Goal: Transaction & Acquisition: Purchase product/service

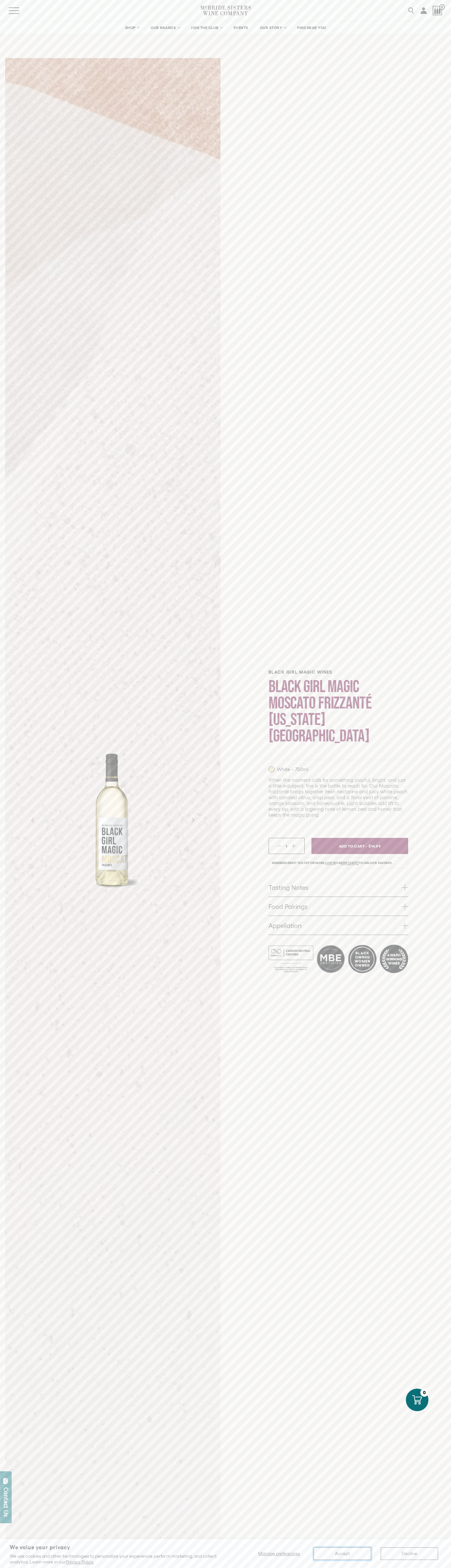
click at [343, 1553] on button "Accept" at bounding box center [343, 1553] width 57 height 12
click at [360, 841] on span "Add To Cart -" at bounding box center [352, 845] width 30 height 9
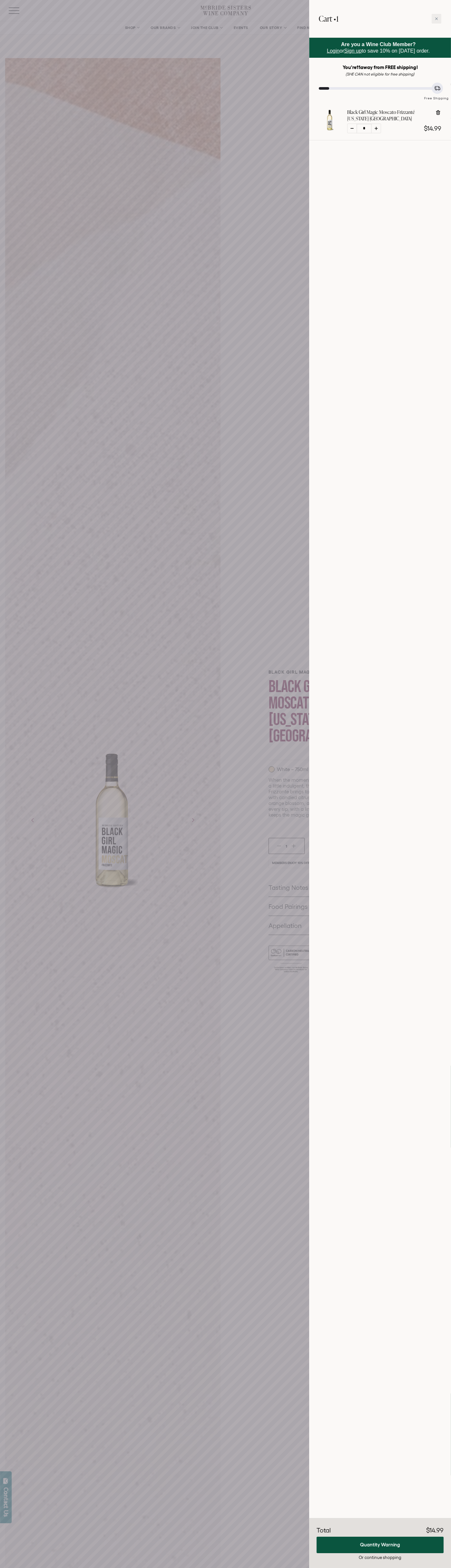
click at [436, 19] on icon at bounding box center [437, 19] width 3 height 3
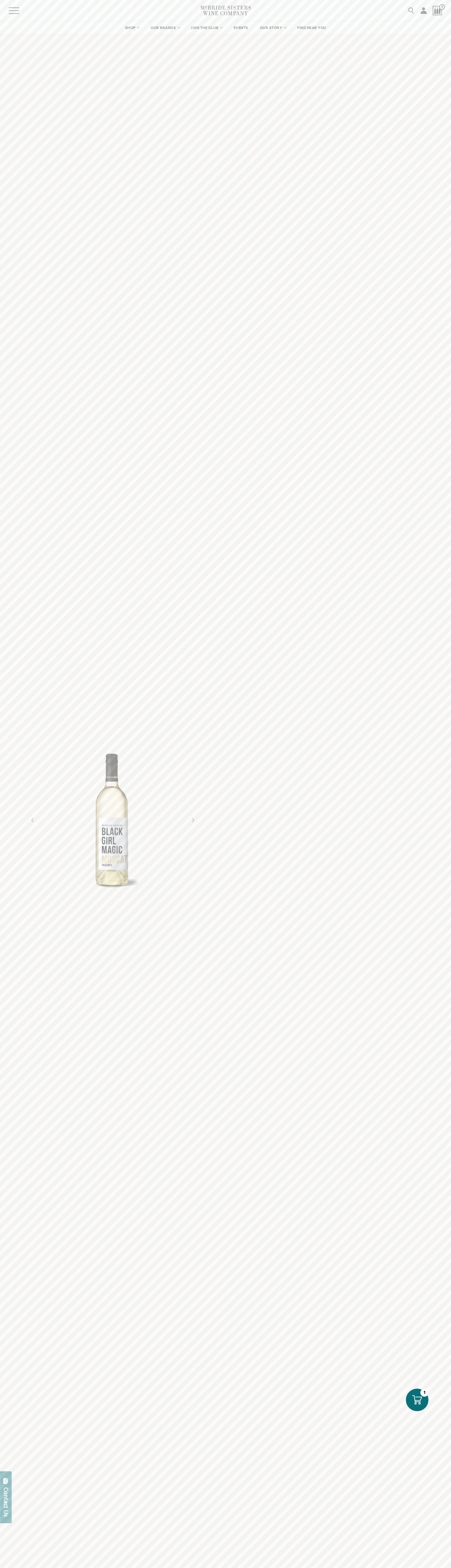
click at [418, 1400] on icon at bounding box center [417, 1400] width 9 height 9
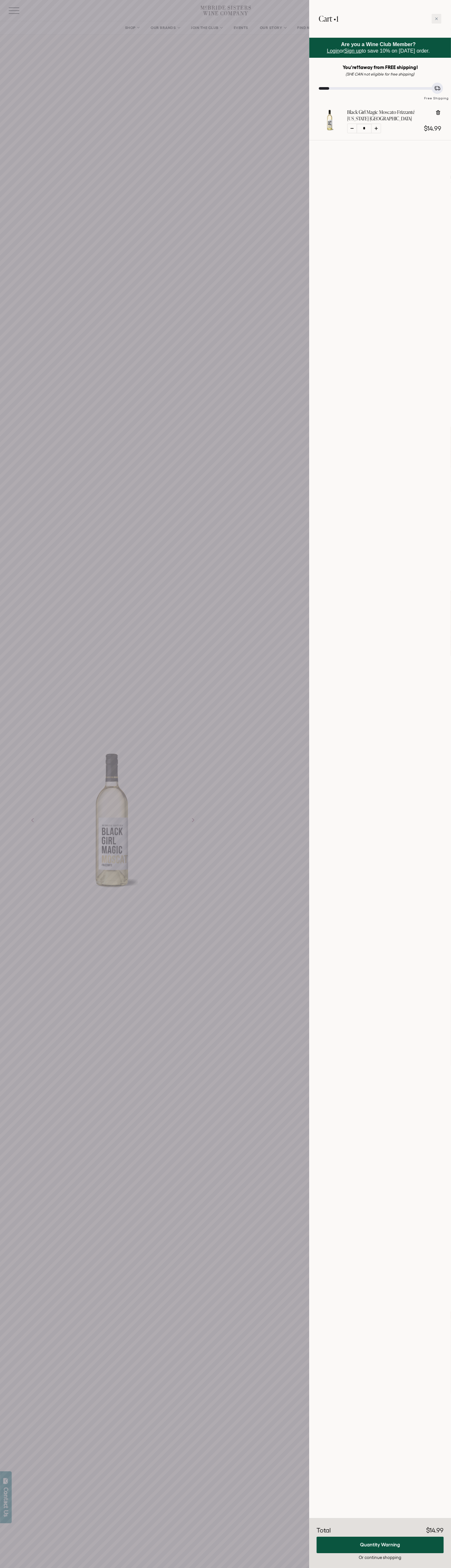
click at [436, 19] on icon at bounding box center [437, 19] width 3 height 3
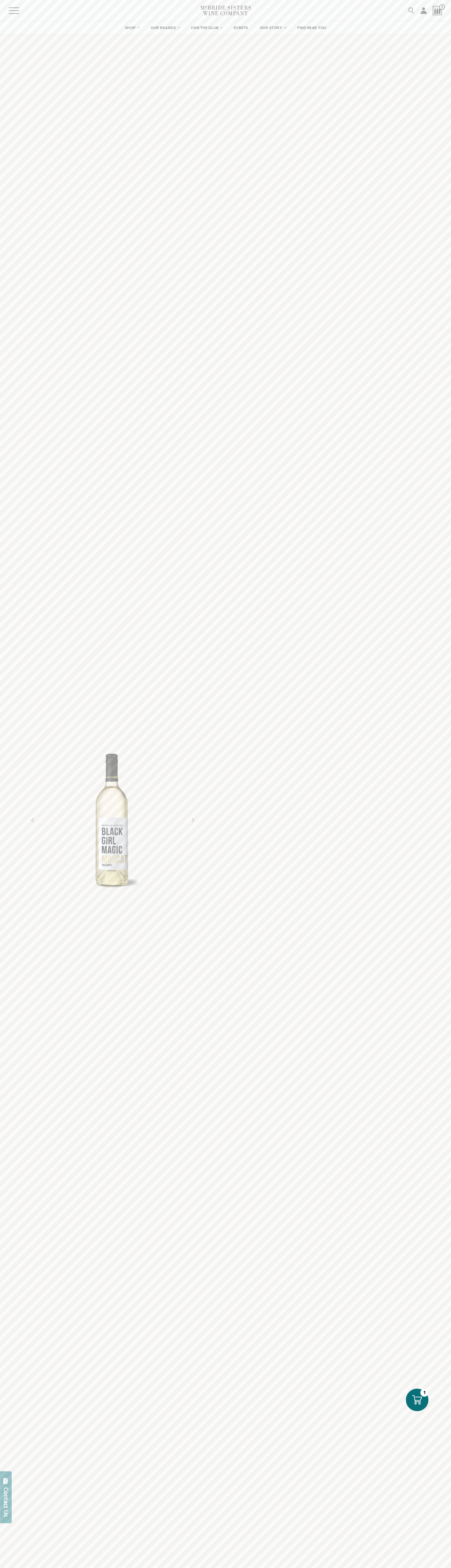
click at [193, 820] on icon "Next" at bounding box center [193, 820] width 10 height 10
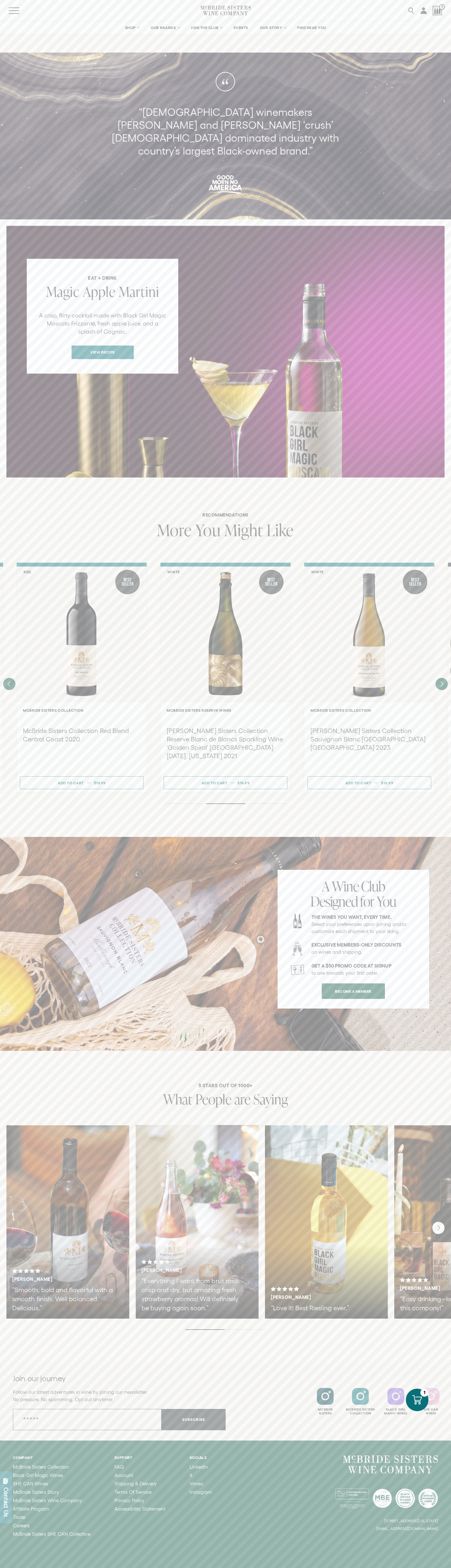
click at [442, 682] on icon "Next" at bounding box center [442, 684] width 2 height 4
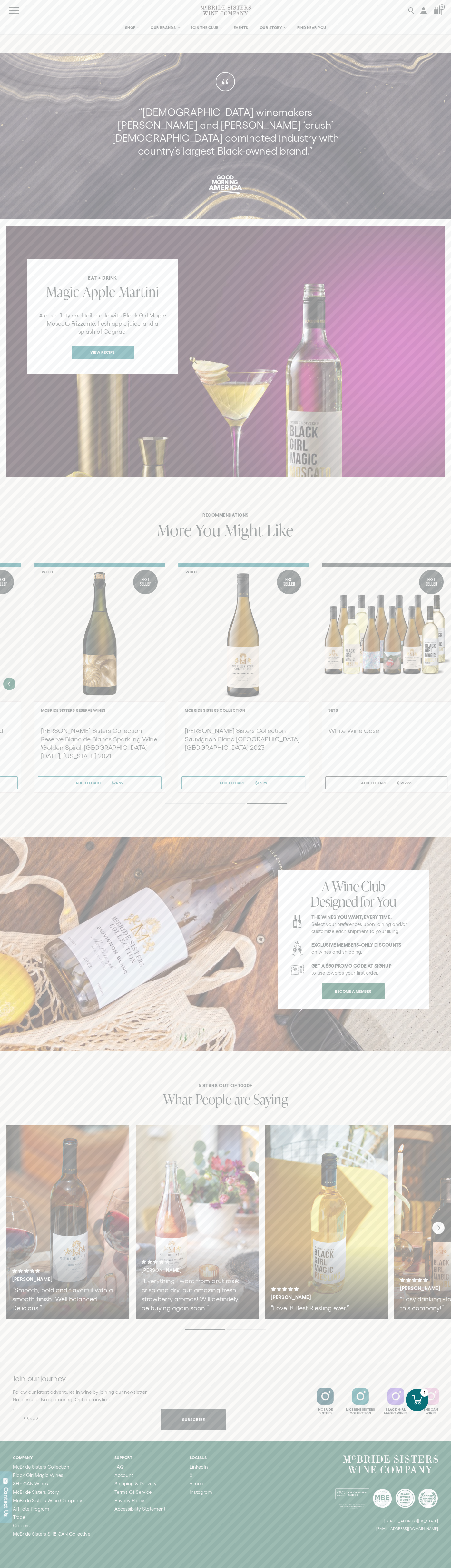
click at [439, 1225] on icon "Next" at bounding box center [439, 1227] width 2 height 4
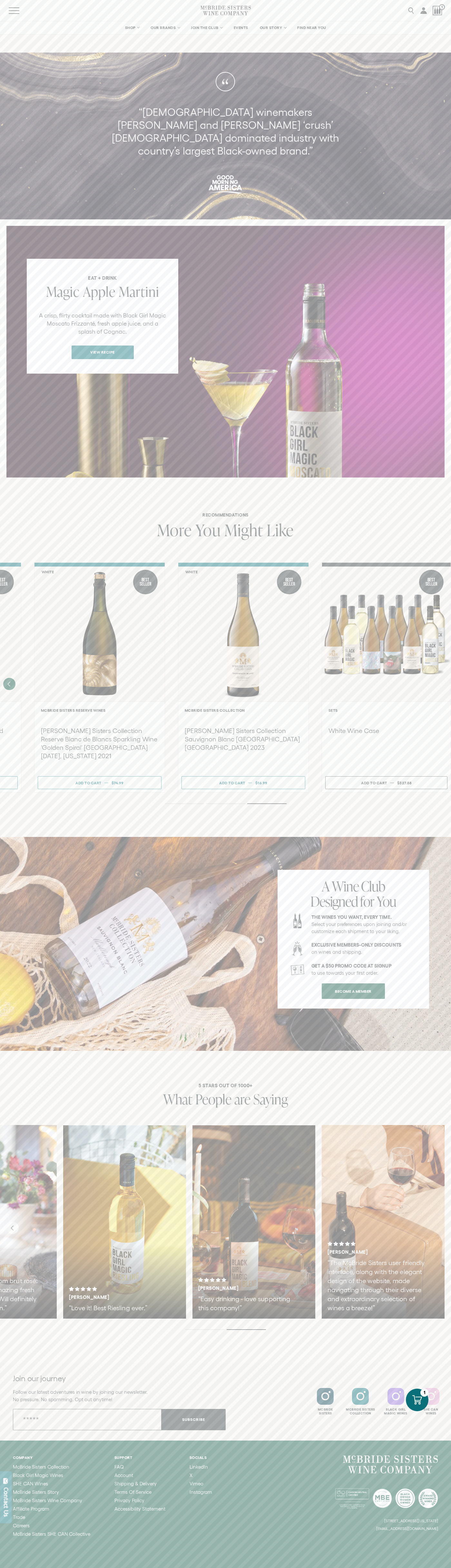
click at [440, 20] on div "1" at bounding box center [437, 10] width 9 height 21
click at [440, 576] on div "Best Seller" at bounding box center [432, 582] width 25 height 25
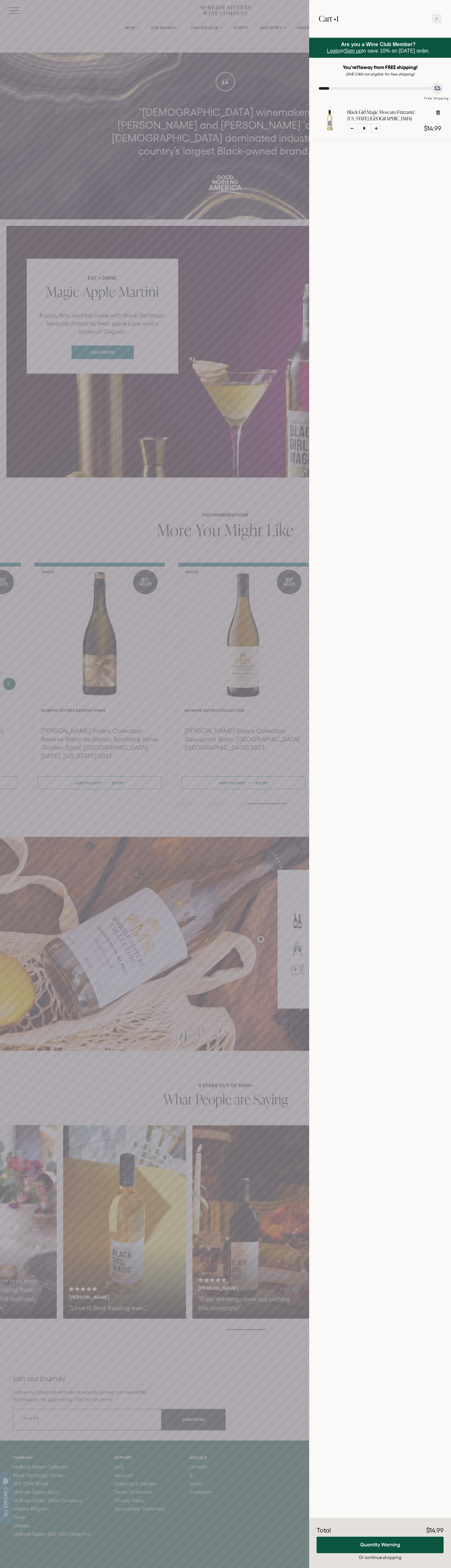
click at [326, 1568] on html "We value your privacy We use cookies and other technologies to personalize your…" at bounding box center [226, 801] width 451 height 1602
click at [27, 1364] on div "Join our journey Follow our latest adventures in wine by joining our newsletter…" at bounding box center [226, 1402] width 451 height 77
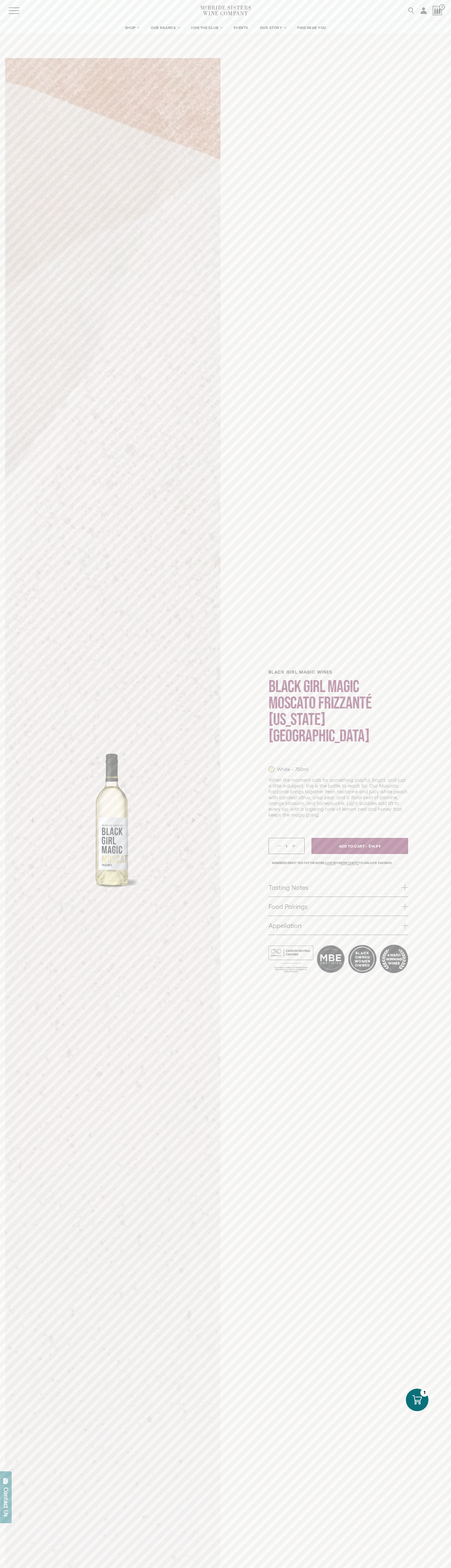
click at [193, 820] on icon "Next" at bounding box center [193, 820] width 10 height 10
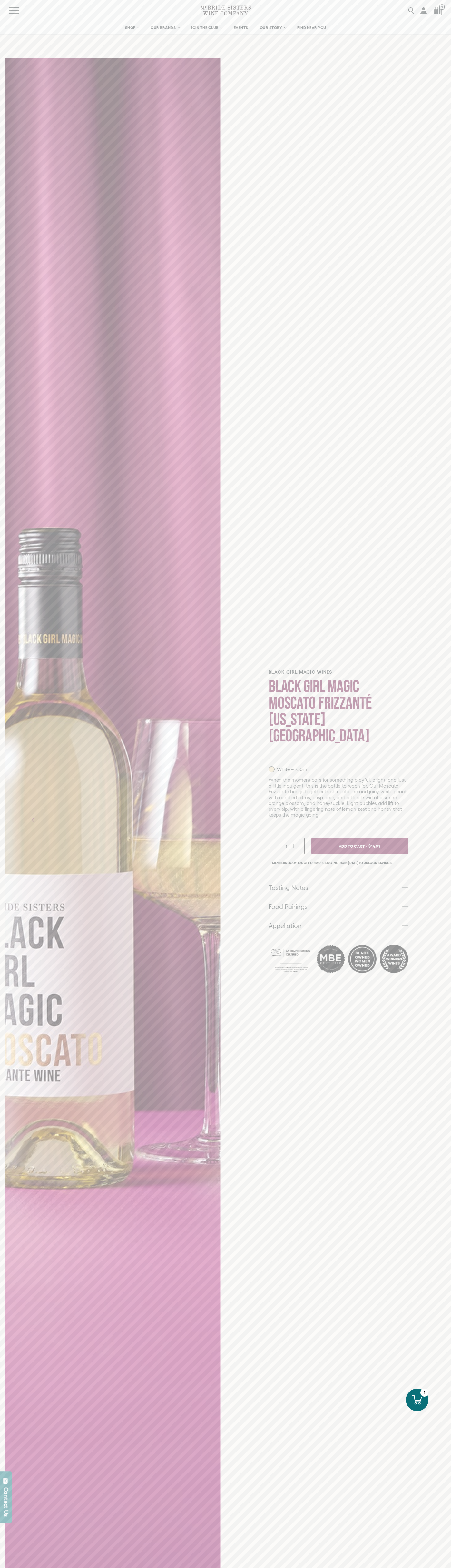
click at [193, 820] on icon "Next" at bounding box center [193, 820] width 10 height 10
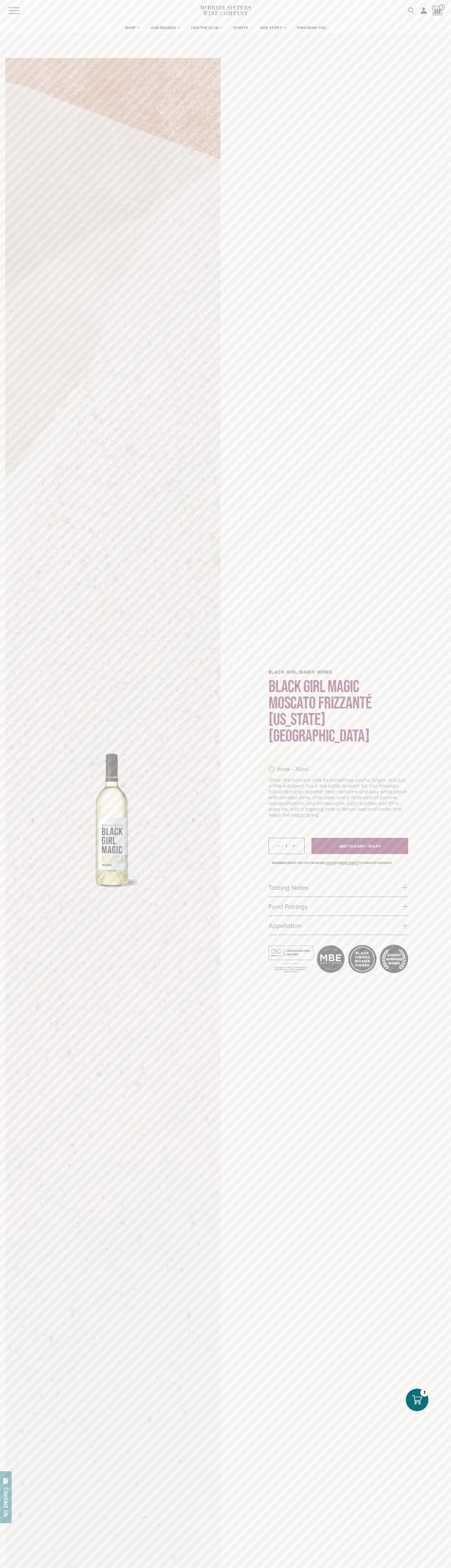
click at [193, 820] on icon "Next" at bounding box center [193, 820] width 10 height 10
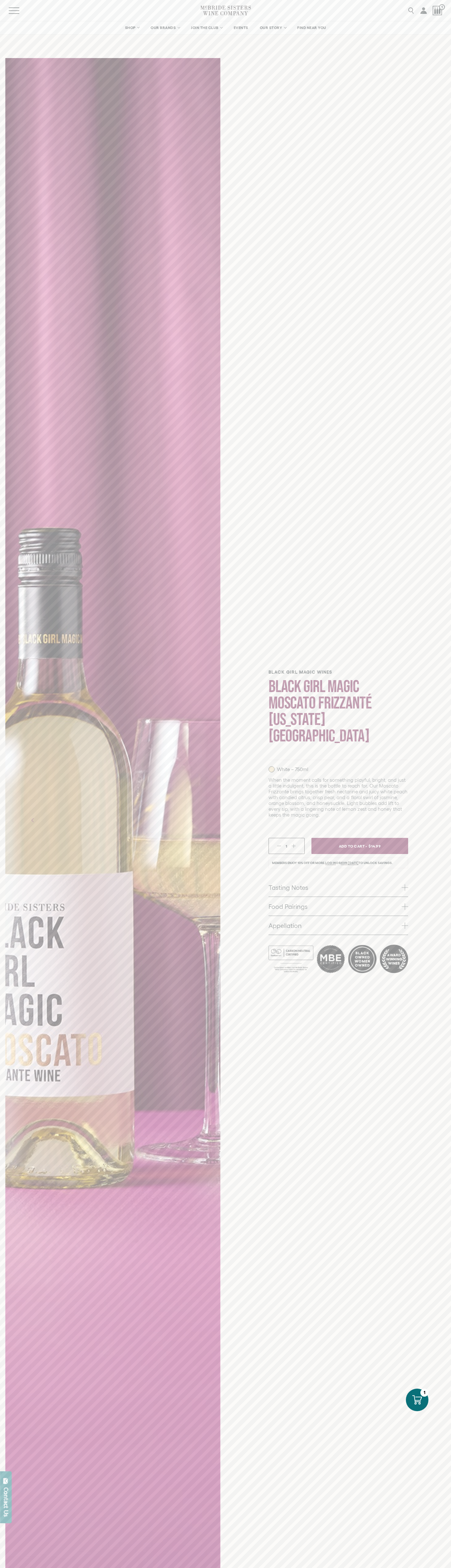
click at [193, 820] on icon "Next" at bounding box center [193, 820] width 10 height 10
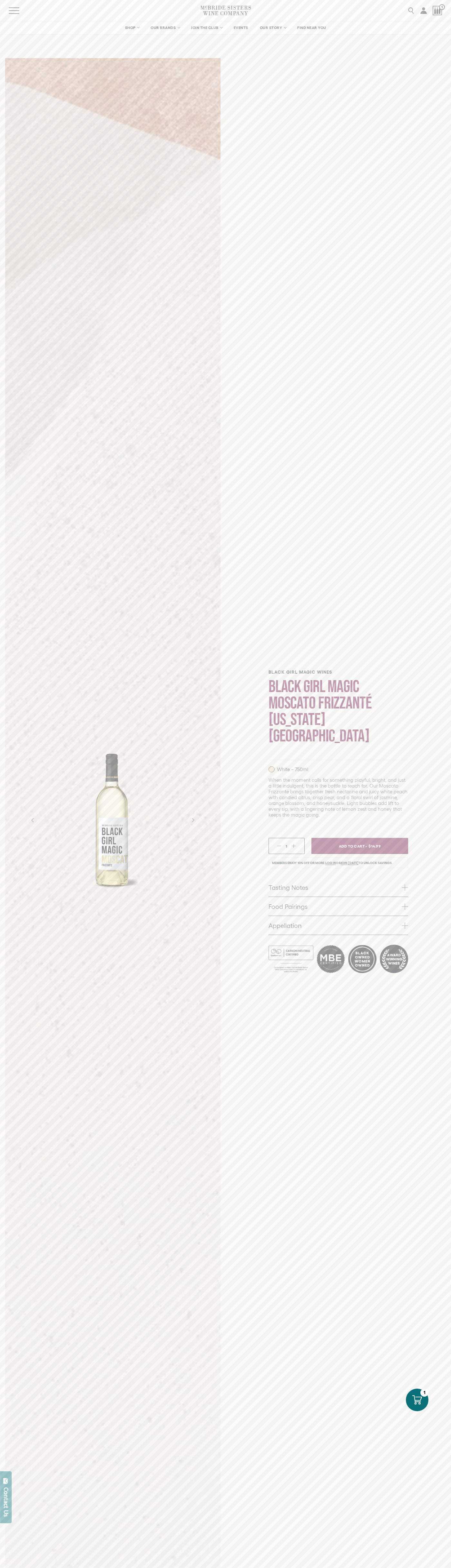
click at [193, 820] on icon "Next" at bounding box center [193, 820] width 10 height 10
click at [343, 1553] on button "Accept" at bounding box center [343, 1553] width 57 height 12
click at [338, 858] on li "Members enjoy 10% off or more. Log in or join today to unlock savings." at bounding box center [338, 863] width 140 height 11
click at [338, 899] on link "Food Pairings" at bounding box center [338, 907] width 140 height 19
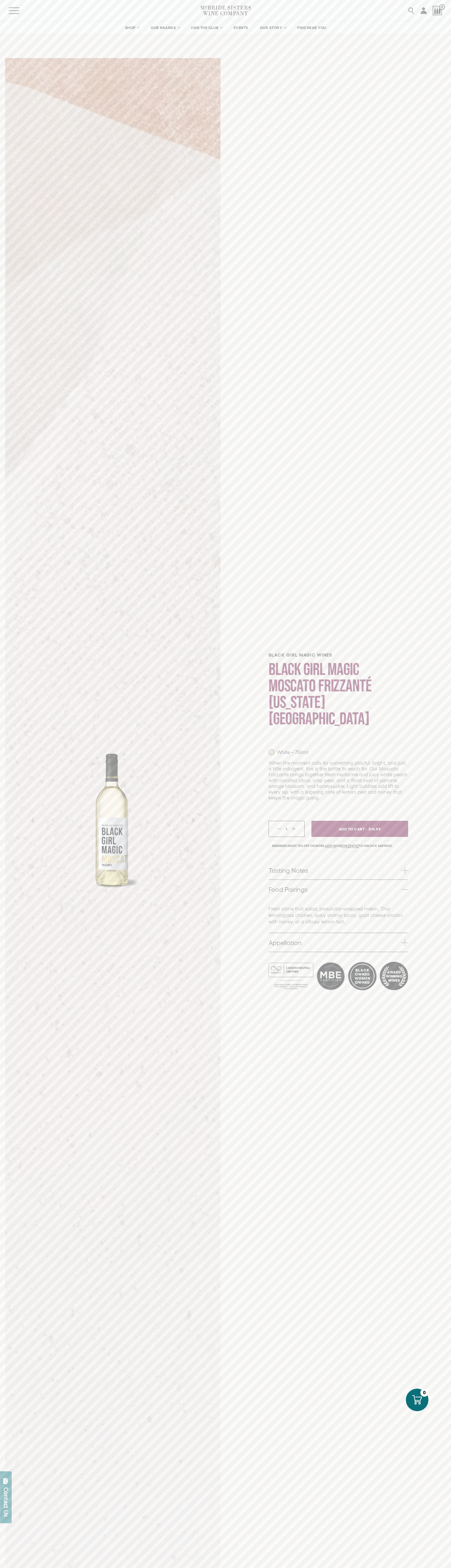
click at [362, 968] on li at bounding box center [362, 976] width 28 height 28
click at [418, 1400] on icon at bounding box center [417, 1400] width 9 height 9
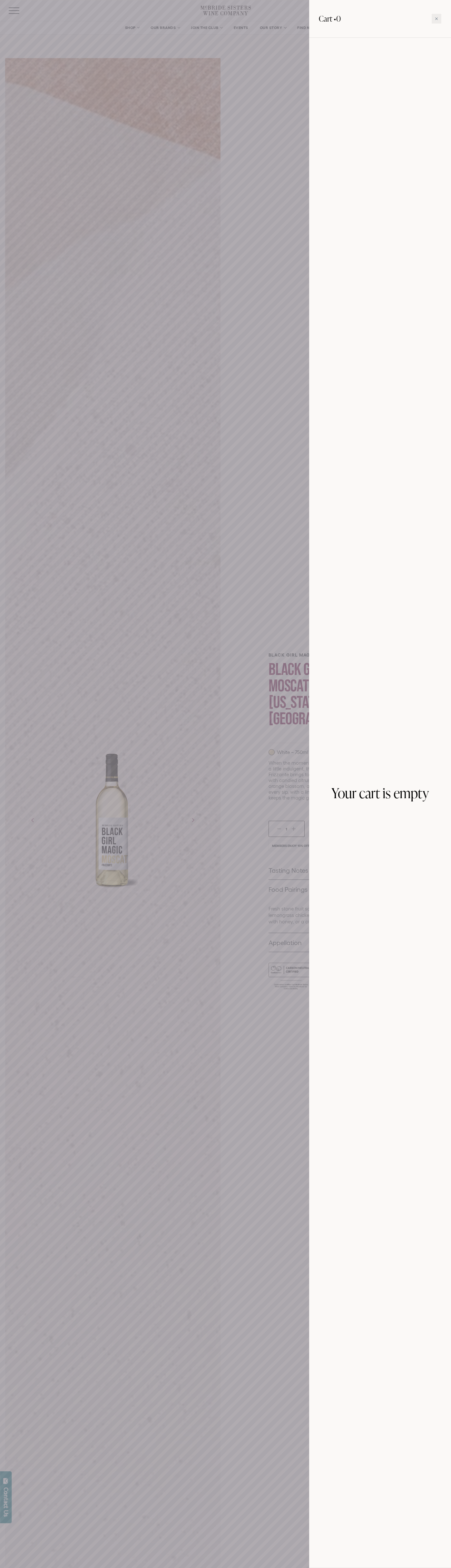
click at [436, 19] on icon at bounding box center [437, 19] width 3 height 3
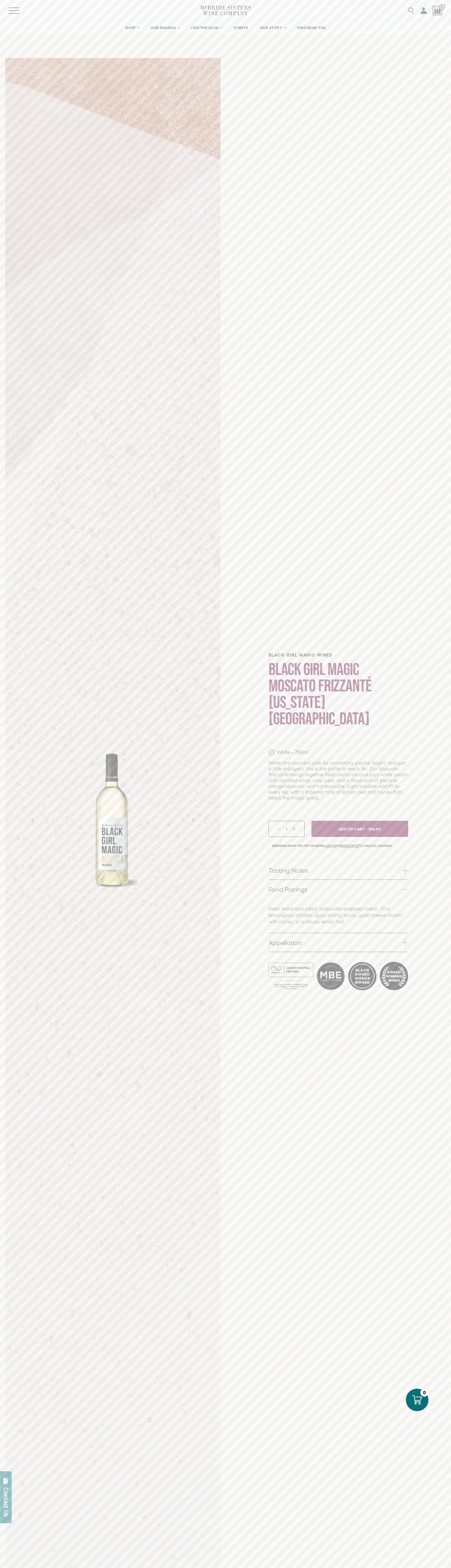
click at [418, 1400] on icon at bounding box center [417, 1400] width 9 height 9
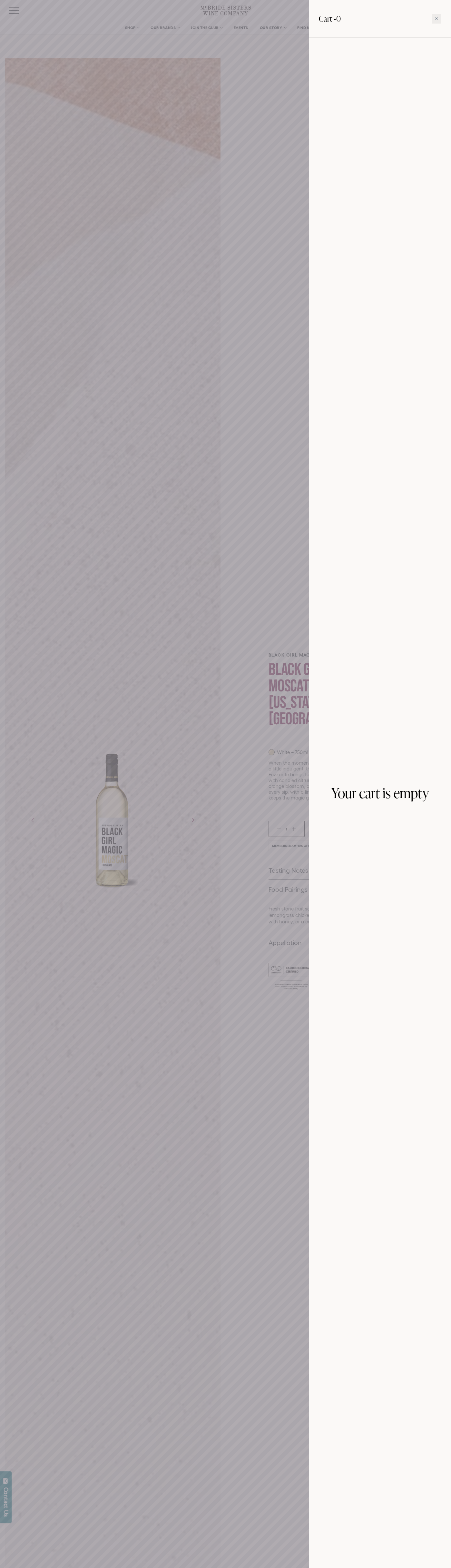
click at [436, 19] on icon at bounding box center [437, 19] width 3 height 3
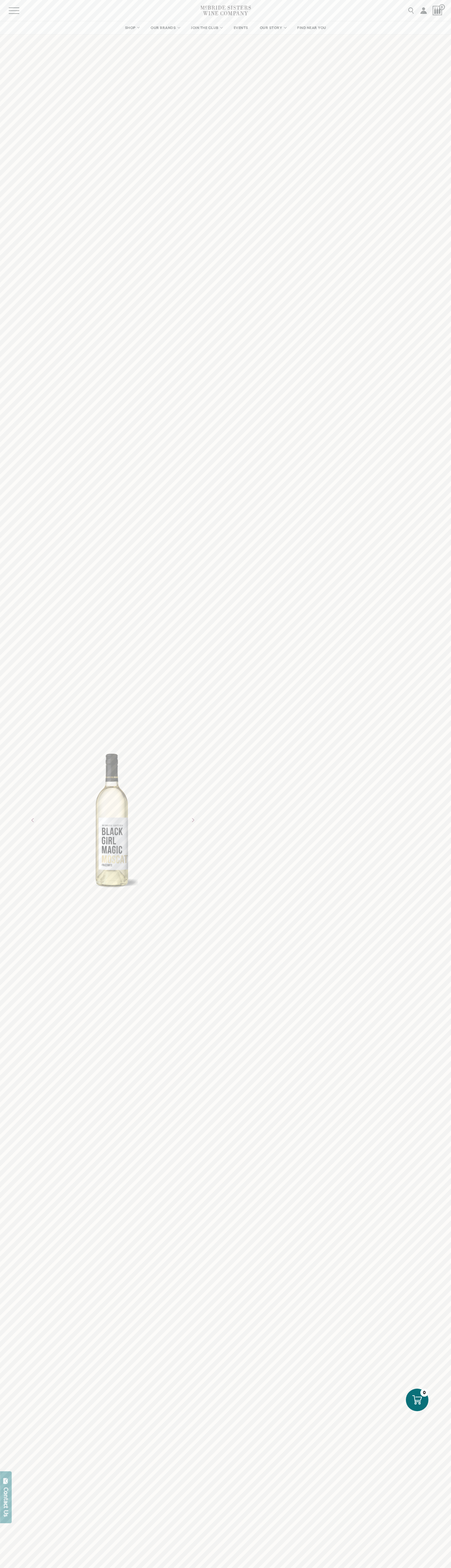
click at [418, 1400] on icon at bounding box center [417, 1400] width 9 height 9
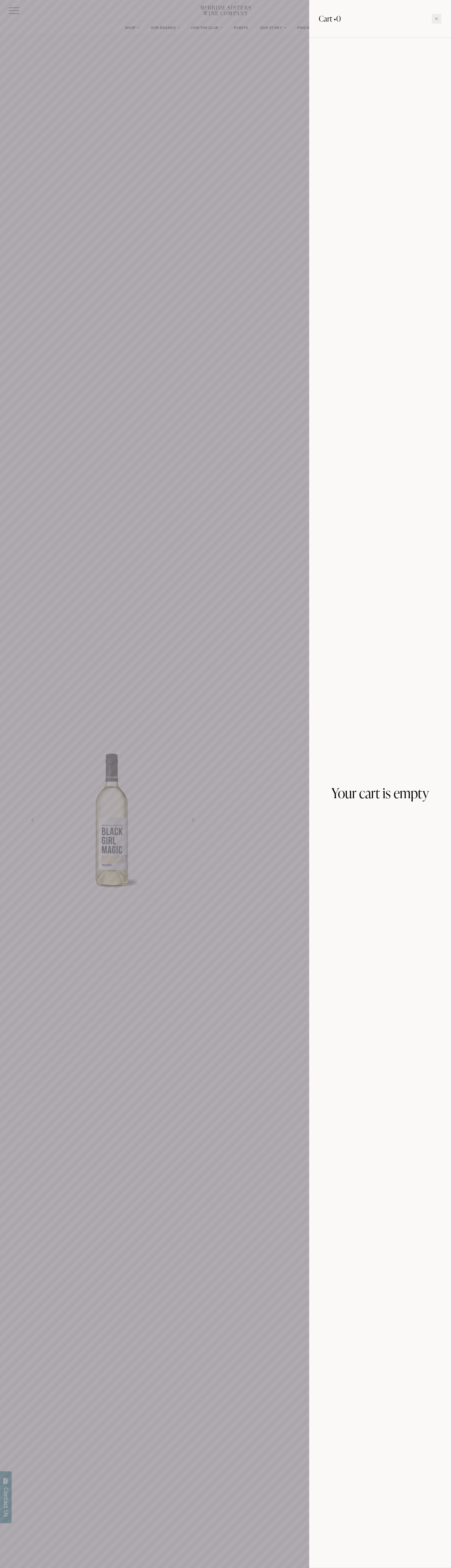
click at [436, 19] on icon at bounding box center [437, 19] width 3 height 3
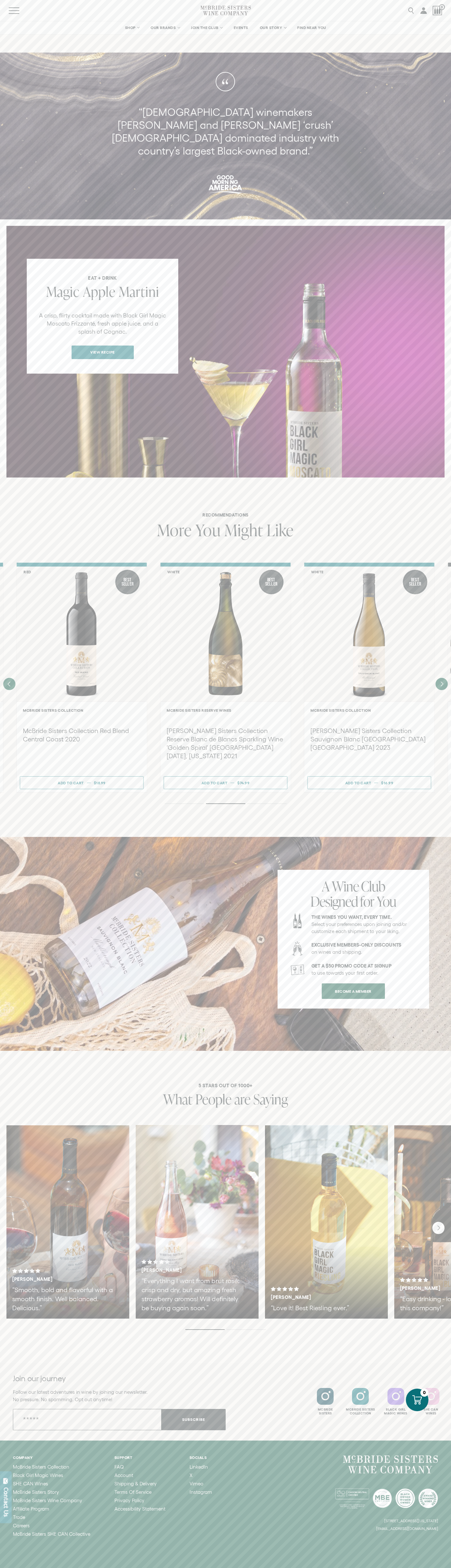
click at [63, 282] on span "Magic" at bounding box center [63, 292] width 33 height 19
click at [244, 519] on span "Might" at bounding box center [244, 530] width 39 height 23
click at [445, 21] on div "SHOP Sets Reds Whites Rosé Sparkling All Wines OUR BRANDS McBride Sisters Colle…" at bounding box center [226, 28] width 451 height 14
click at [446, 1051] on div "5 STARS OUT OF 1000+ What People are Saying Tiesha B. “Smooth, bold and flavorf…" at bounding box center [226, 1207] width 451 height 313
click at [160, 1568] on html "We value your privacy We use cookies and other technologies to personalize your…" at bounding box center [226, 801] width 451 height 1602
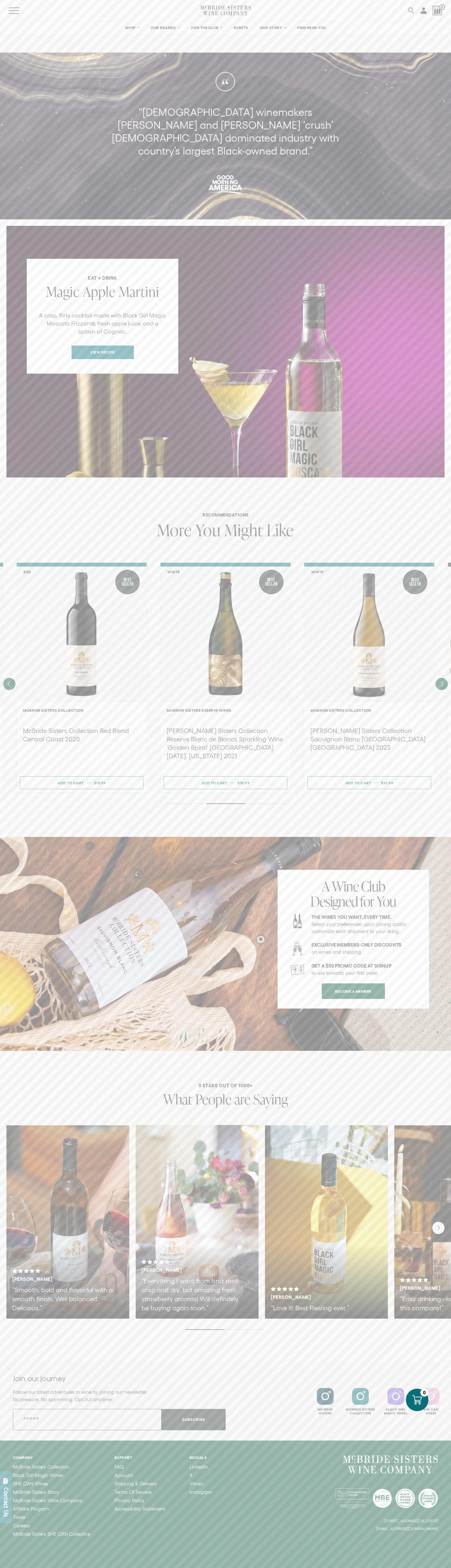
click at [31, 1364] on div "Join our journey Follow our latest adventures in wine by joining our newsletter…" at bounding box center [226, 1402] width 451 height 77
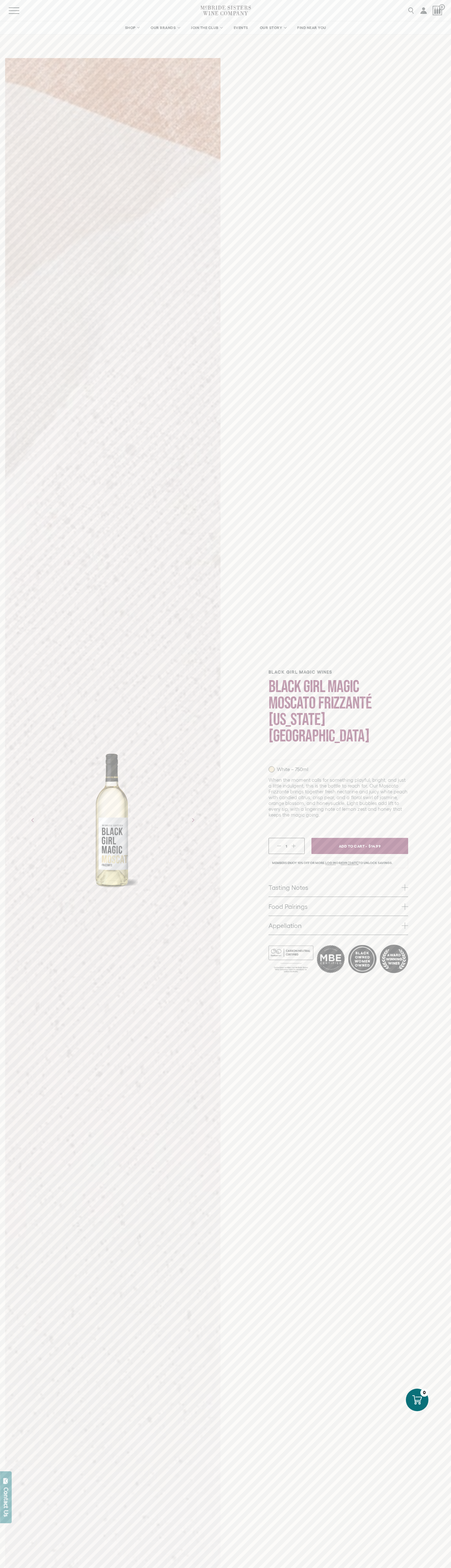
click at [338, 858] on li "Members enjoy 10% off or more. Log in or join today to unlock savings." at bounding box center [338, 863] width 140 height 11
click at [338, 880] on link "Tasting Notes" at bounding box center [338, 888] width 140 height 19
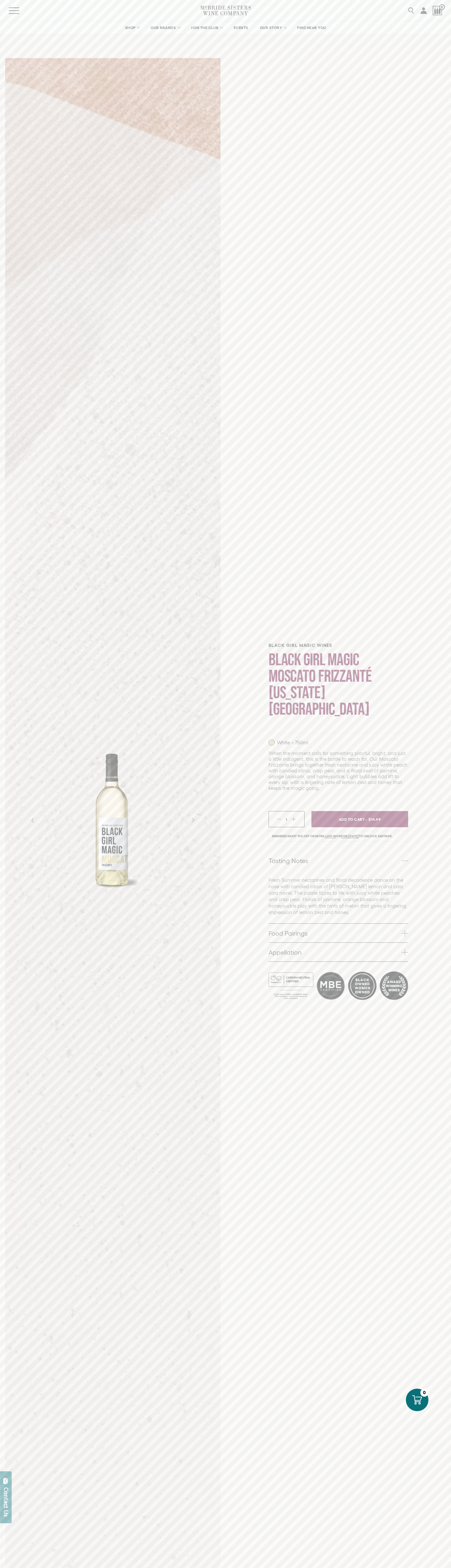
click at [418, 1400] on icon at bounding box center [417, 1400] width 9 height 9
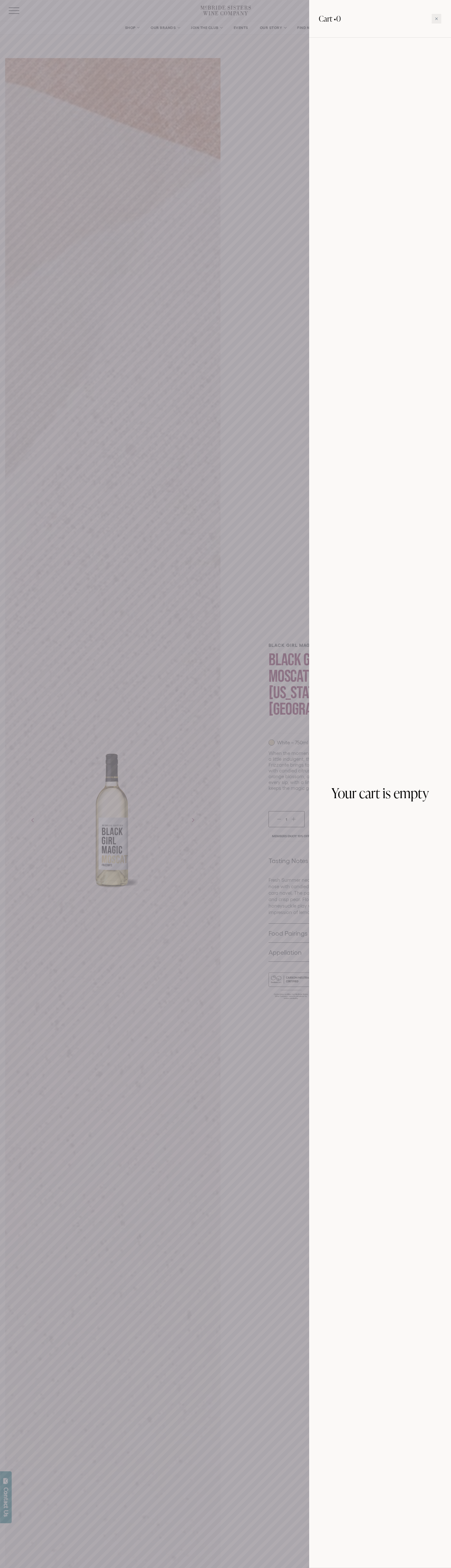
click at [436, 19] on icon at bounding box center [437, 19] width 3 height 3
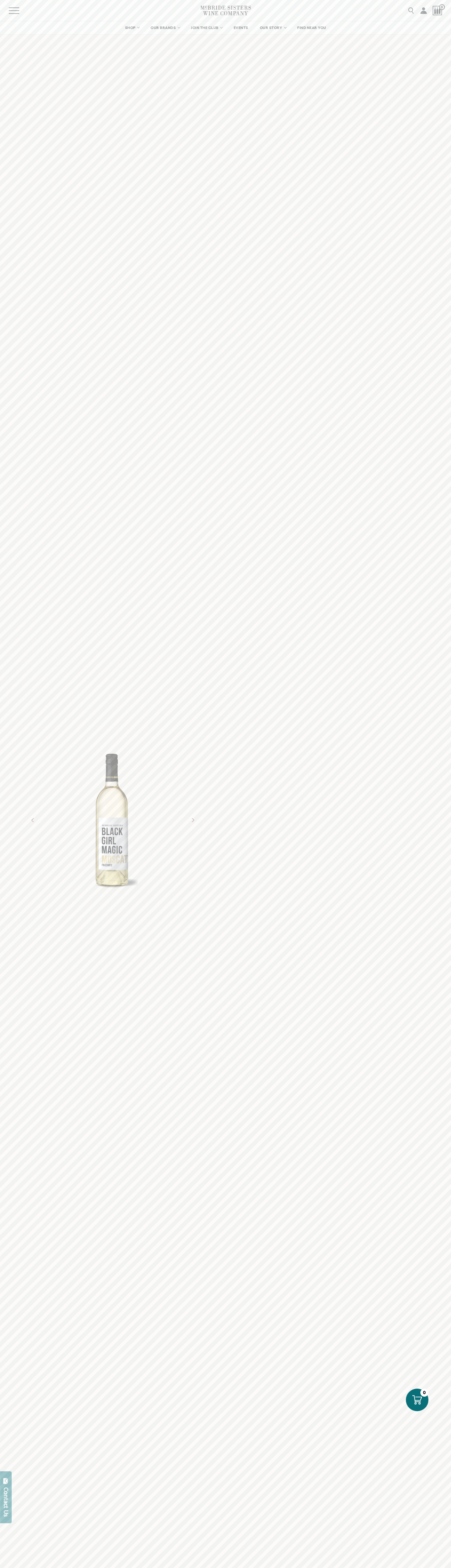
click at [418, 1400] on icon at bounding box center [417, 1400] width 9 height 9
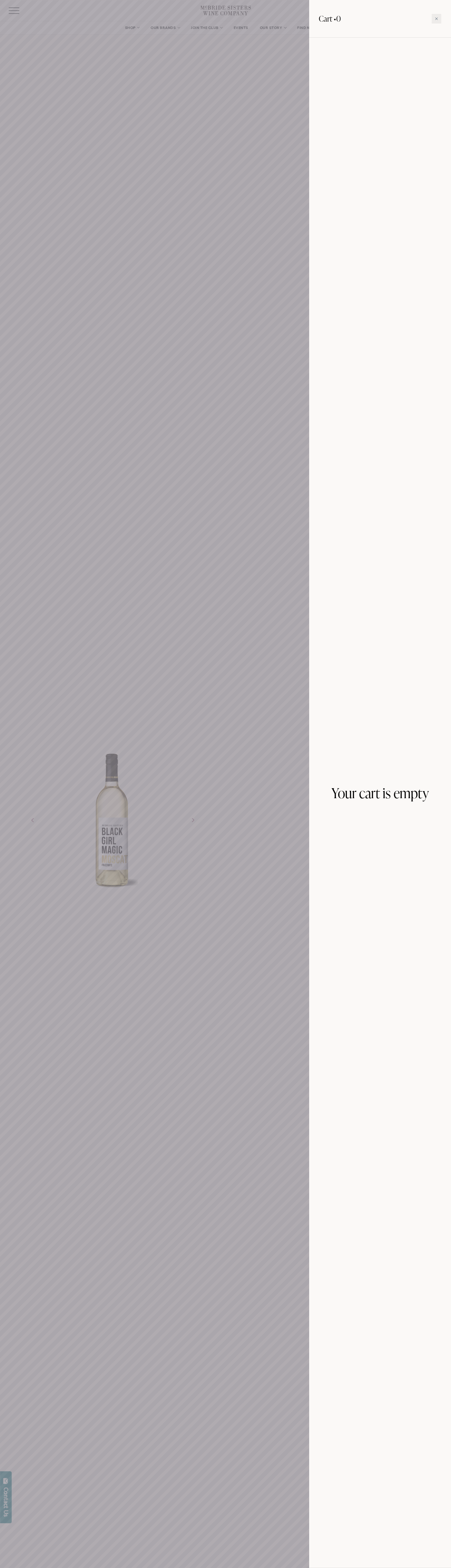
click at [436, 19] on icon at bounding box center [437, 19] width 3 height 3
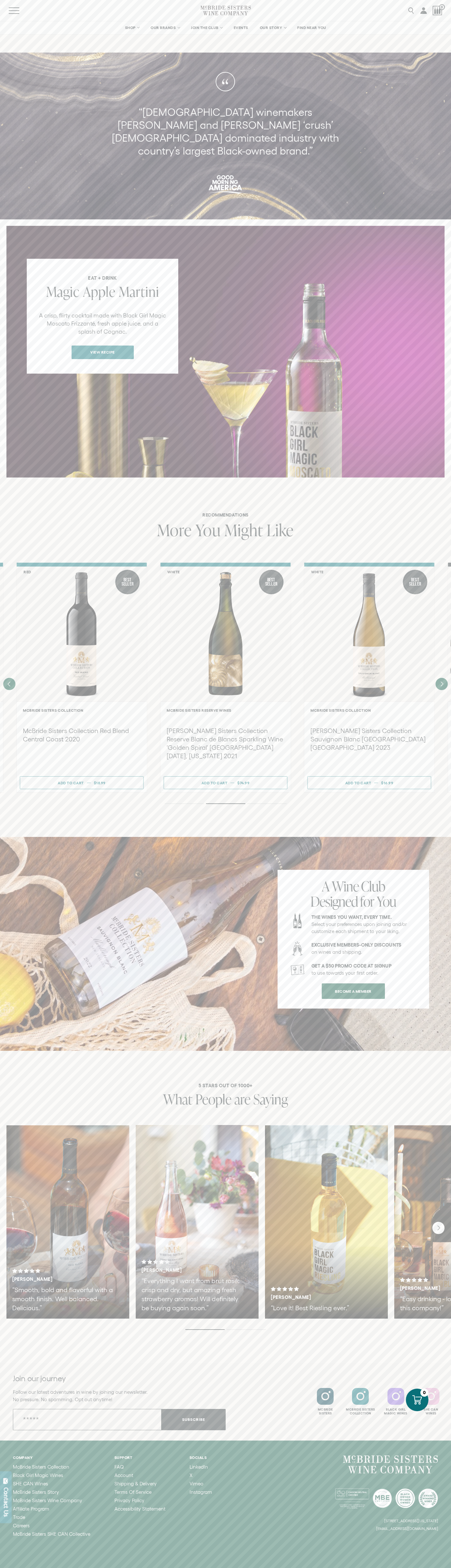
click at [63, 282] on span "Magic" at bounding box center [63, 292] width 33 height 19
click at [174, 519] on span "More" at bounding box center [175, 530] width 35 height 23
